Goal: Task Accomplishment & Management: Manage account settings

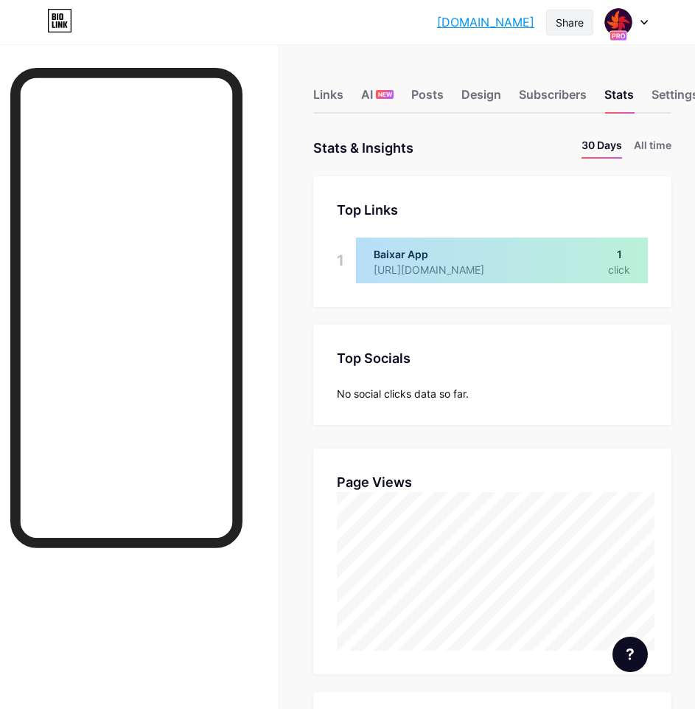
scroll to position [709, 695]
click at [576, 15] on div "Share" at bounding box center [570, 22] width 28 height 15
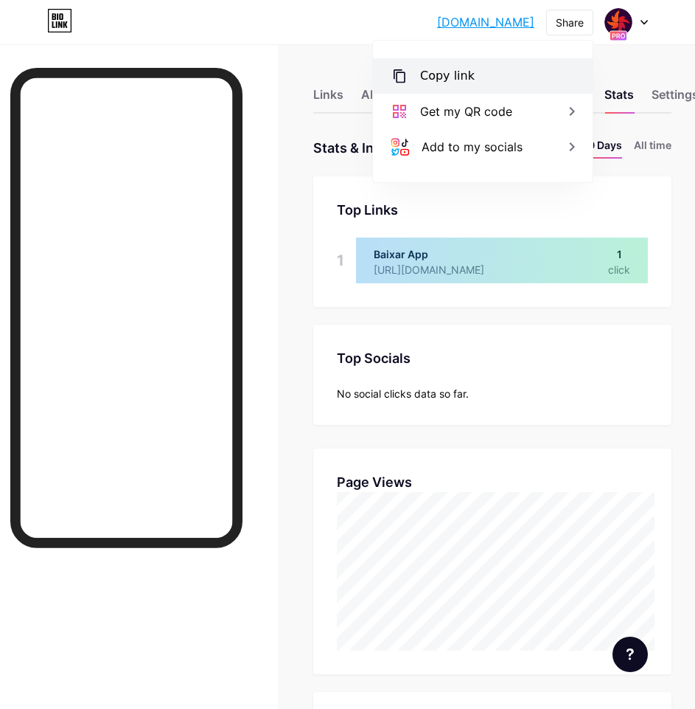
click at [481, 69] on div "Copy link" at bounding box center [483, 75] width 220 height 35
click at [306, 124] on div "Links AI NEW Posts Design Subscribers Stats Settings Stats & Insights Page Stat…" at bounding box center [347, 621] width 695 height 1155
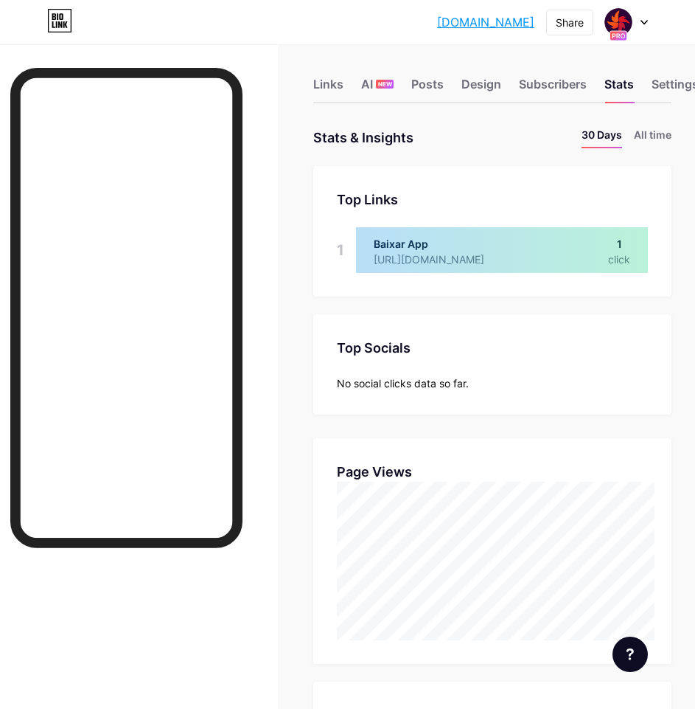
scroll to position [0, 0]
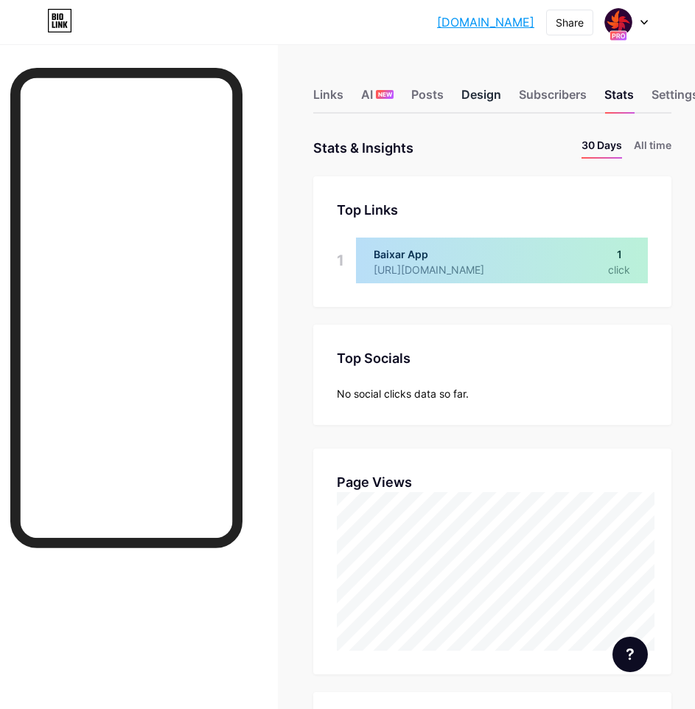
click at [479, 100] on div "Design" at bounding box center [482, 99] width 40 height 27
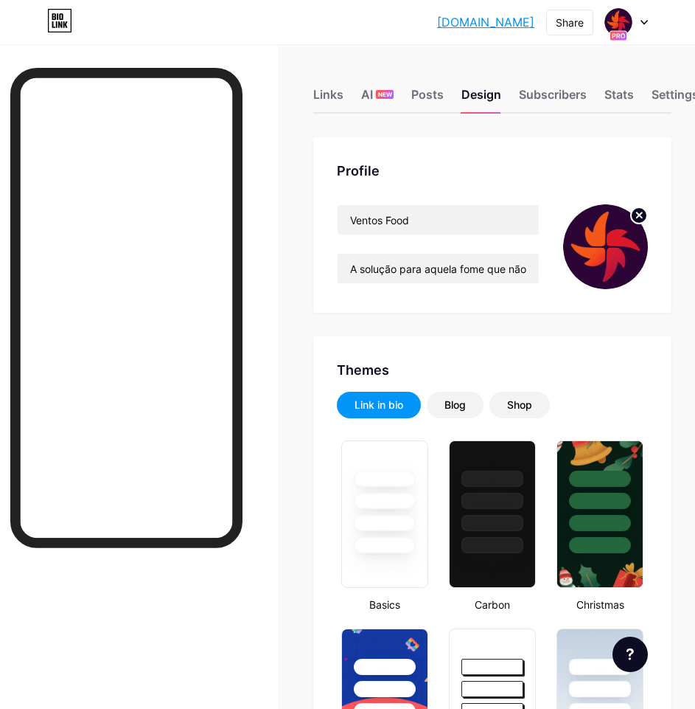
type input "#2c0435"
type input "#000000"
click at [344, 102] on div "Links" at bounding box center [328, 99] width 30 height 27
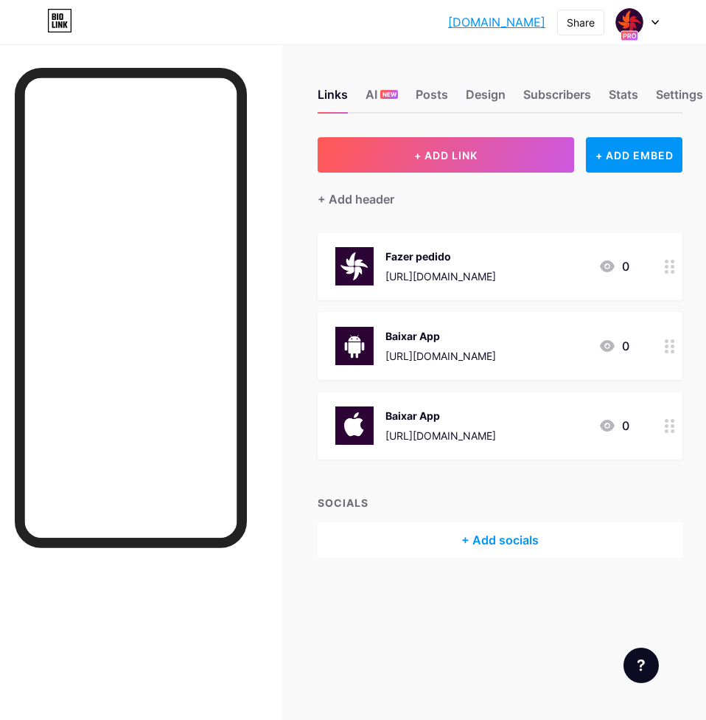
click at [440, 406] on div "Baixar App [URL][DOMAIN_NAME]" at bounding box center [441, 425] width 111 height 38
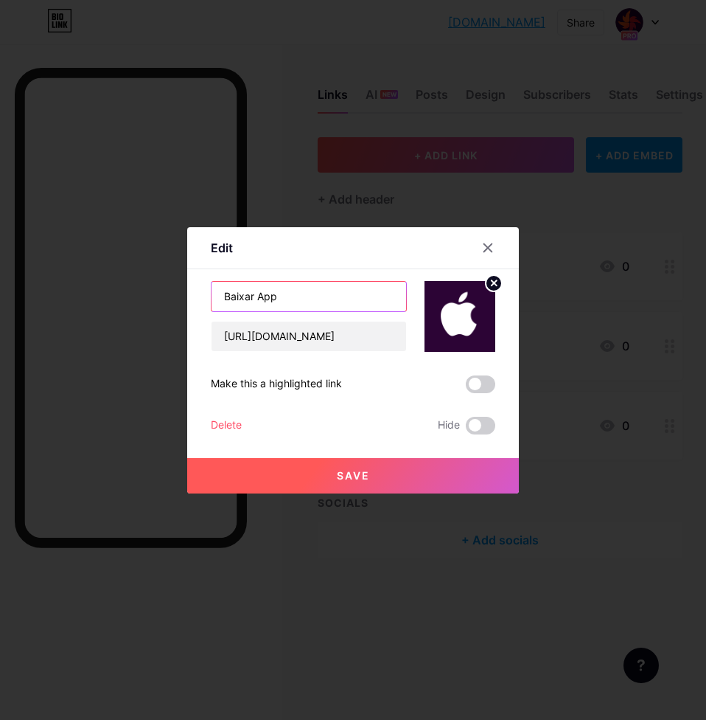
click at [282, 292] on input "Baixar App" at bounding box center [309, 296] width 195 height 29
type input "Baixar APP"
click at [313, 472] on button "Save" at bounding box center [353, 475] width 332 height 35
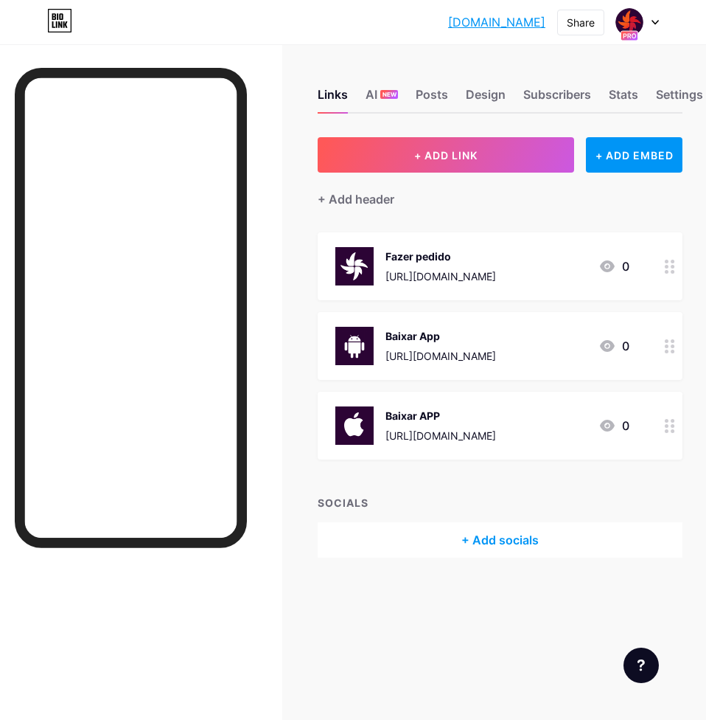
click at [432, 409] on div "Baixar APP" at bounding box center [441, 415] width 111 height 15
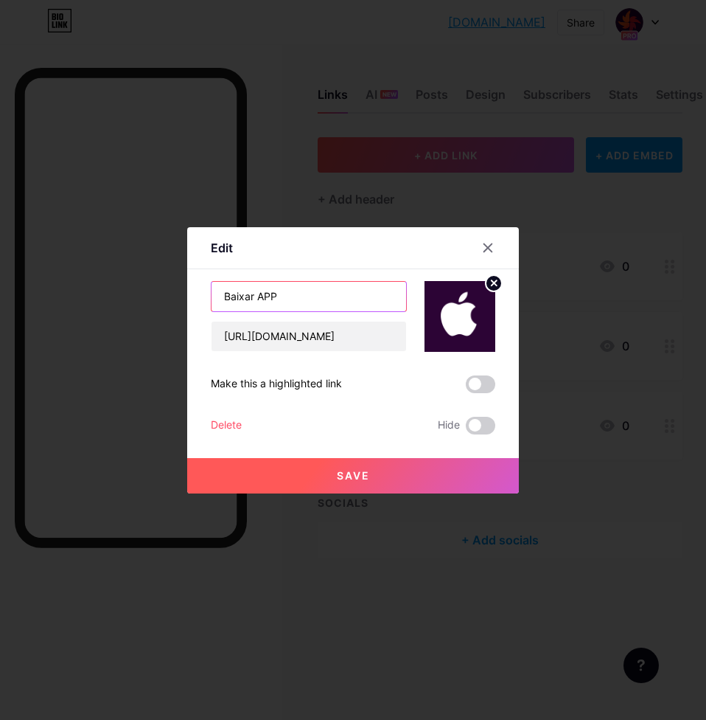
click at [279, 299] on input "Baixar APP" at bounding box center [309, 296] width 195 height 29
click at [443, 204] on div at bounding box center [353, 360] width 706 height 720
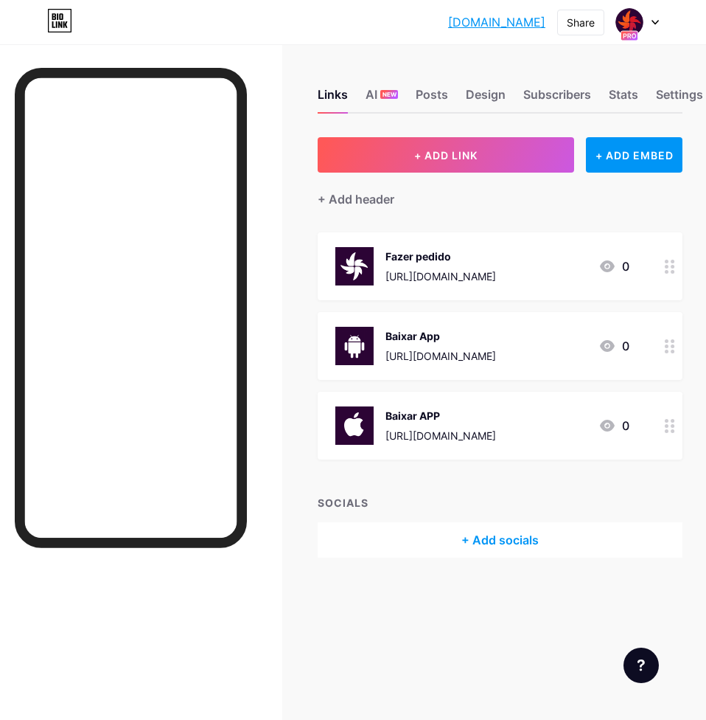
click at [439, 344] on div "Baixar App [URL][DOMAIN_NAME]" at bounding box center [441, 346] width 111 height 38
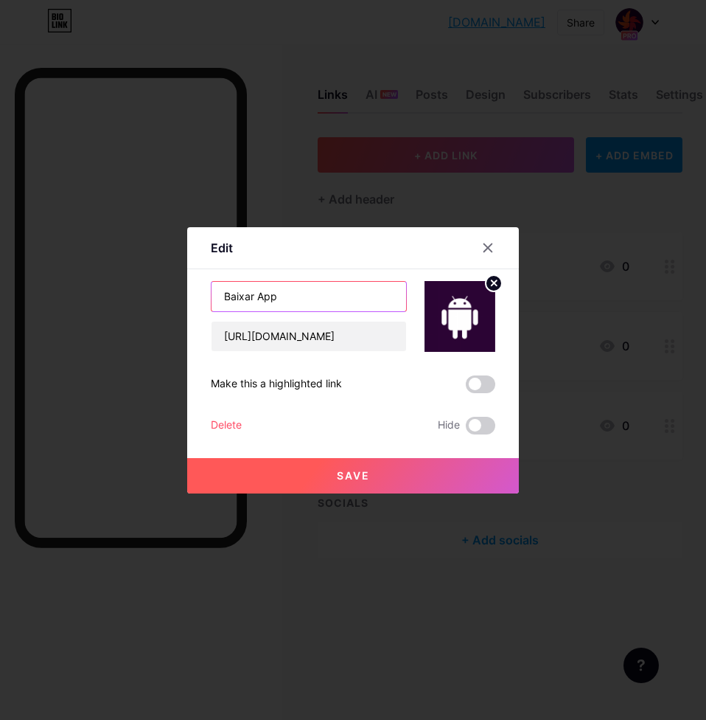
click at [311, 290] on input "Baixar App" at bounding box center [309, 296] width 195 height 29
paste input "PP"
type input "Baixar APP"
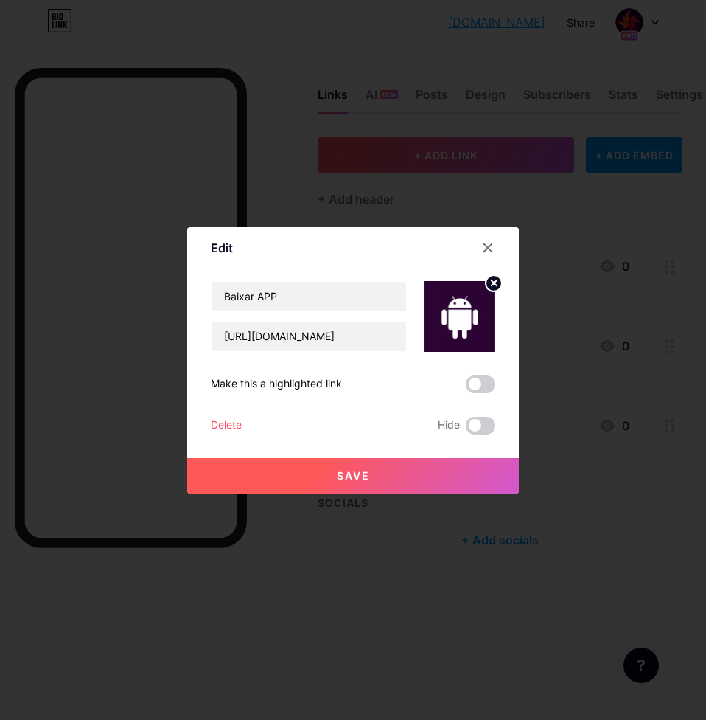
click at [375, 471] on button "Save" at bounding box center [353, 475] width 332 height 35
